Goal: Information Seeking & Learning: Check status

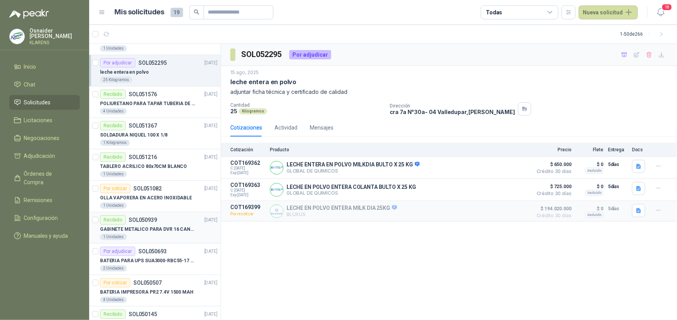
scroll to position [310, 0]
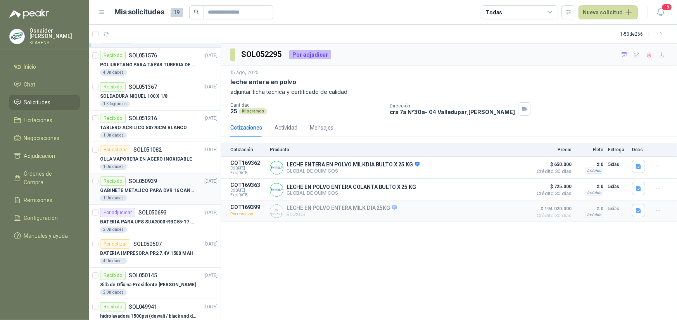
click at [170, 196] on div "1 Unidades" at bounding box center [159, 198] width 118 height 6
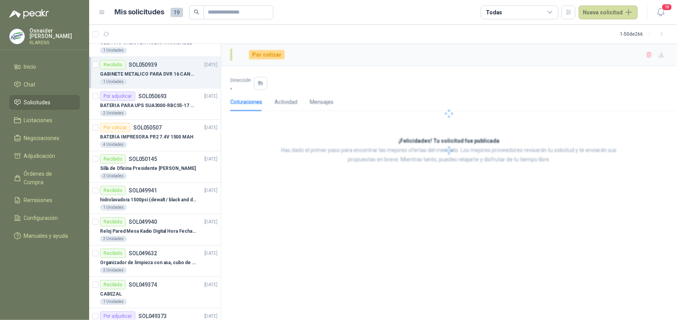
scroll to position [466, 0]
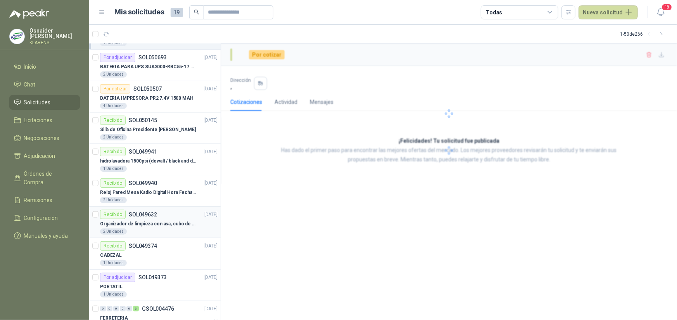
click at [163, 222] on p "Organizador de limpieza con asa, cubo de plástico blanco para productos de sumi…" at bounding box center [148, 223] width 97 height 7
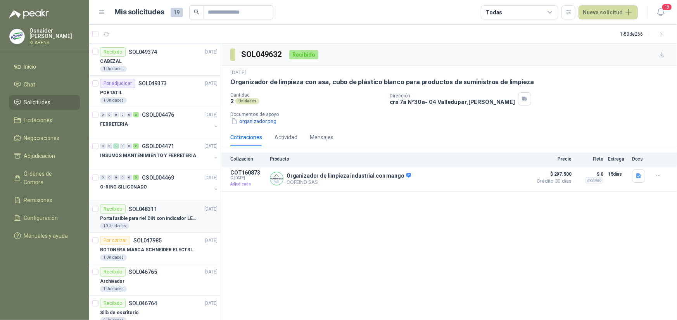
scroll to position [737, 0]
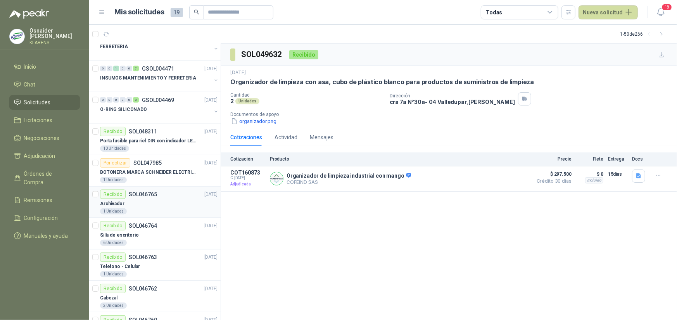
click at [160, 199] on div "Archivador" at bounding box center [159, 203] width 118 height 9
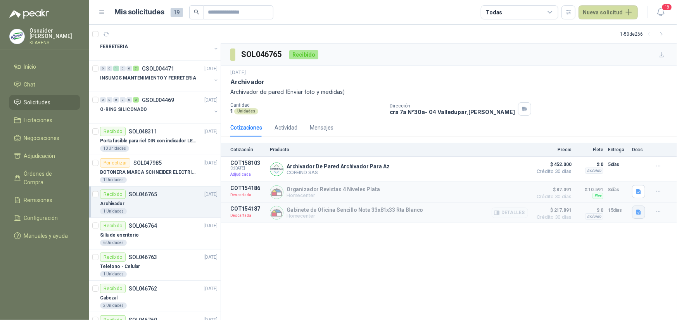
click at [641, 212] on icon "button" at bounding box center [639, 212] width 7 height 7
click at [625, 194] on button "image.png" at bounding box center [624, 196] width 34 height 8
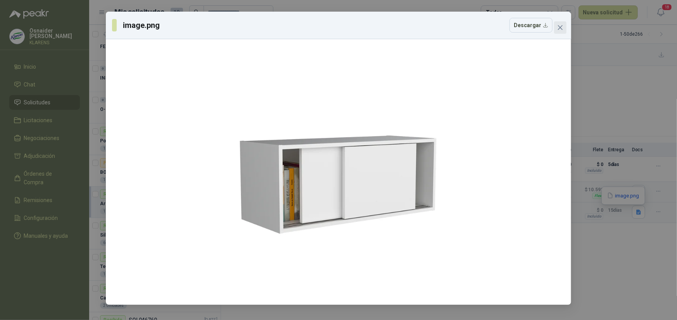
click at [564, 21] on button "Close" at bounding box center [560, 27] width 12 height 12
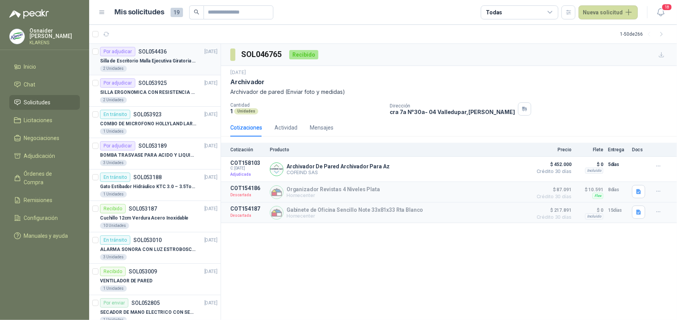
click at [168, 59] on p "Silla de Escritorio Malla Ejecutiva Giratoria Cromada con Reposabrazos Fijo Neg…" at bounding box center [148, 60] width 97 height 7
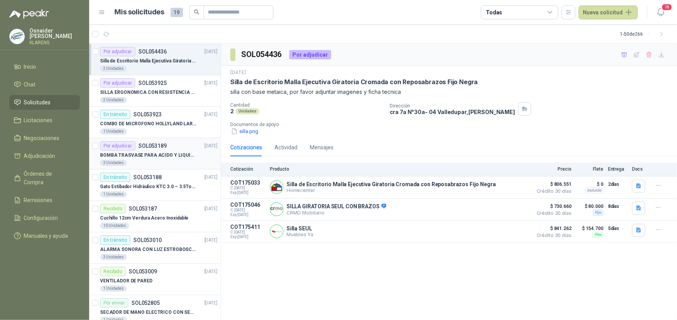
click at [169, 146] on div "Por adjudicar SOL053189 [DATE]" at bounding box center [159, 145] width 118 height 9
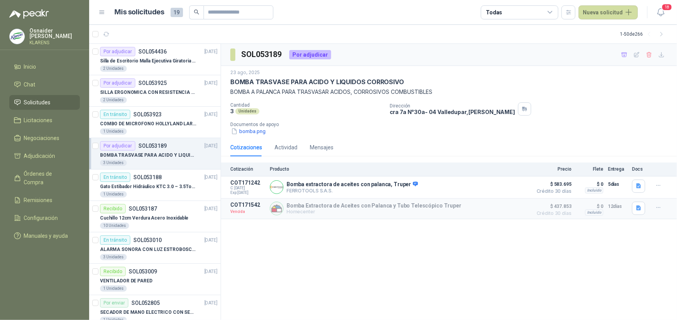
scroll to position [116, 0]
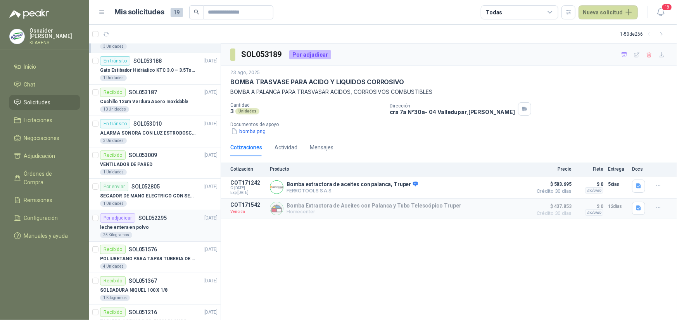
click at [166, 225] on div "leche entera en polvo" at bounding box center [159, 227] width 118 height 9
